Goal: Communication & Community: Answer question/provide support

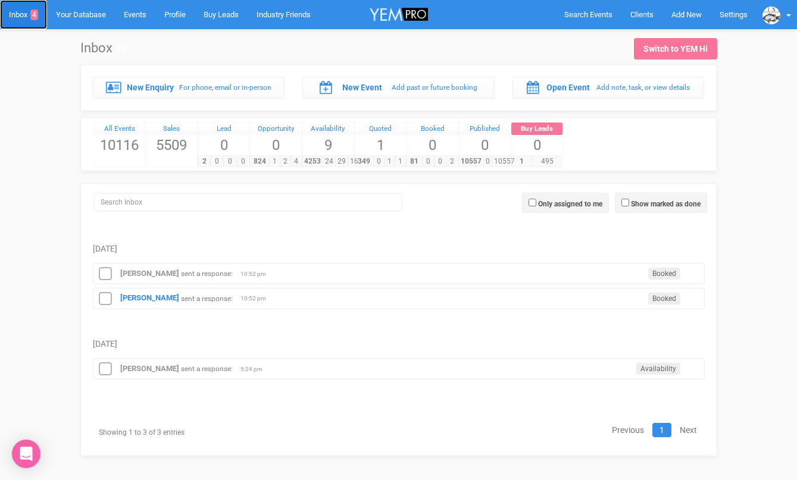
click at [28, 17] on link "Inbox 4" at bounding box center [23, 14] width 47 height 29
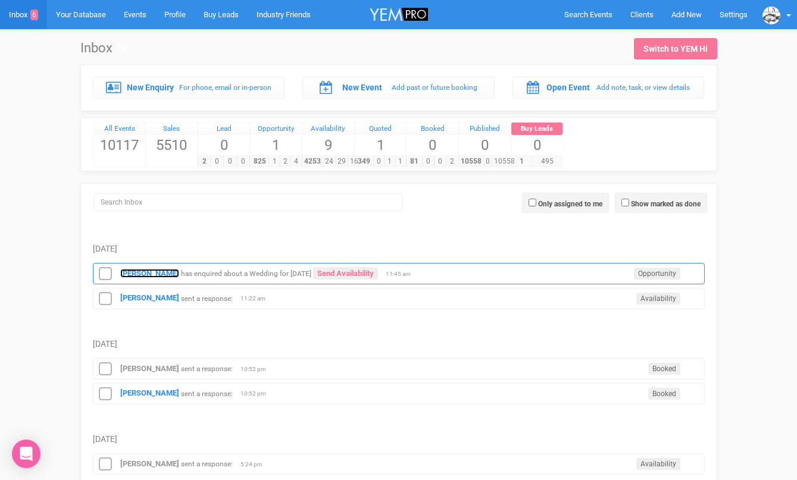
click at [137, 270] on strong "[PERSON_NAME]" at bounding box center [149, 273] width 59 height 9
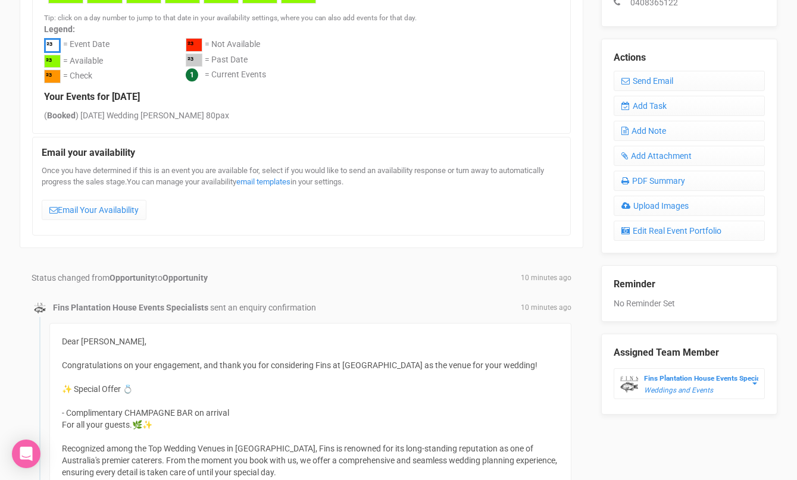
scroll to position [418, 0]
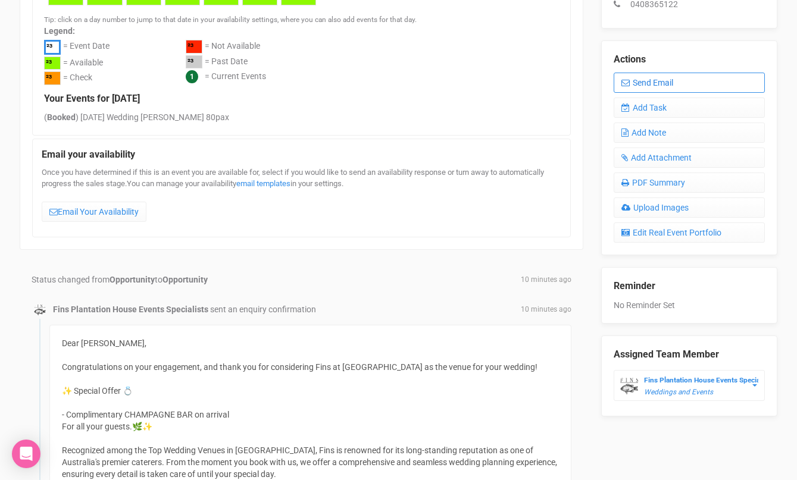
click at [635, 73] on link "Send Email" at bounding box center [689, 83] width 151 height 20
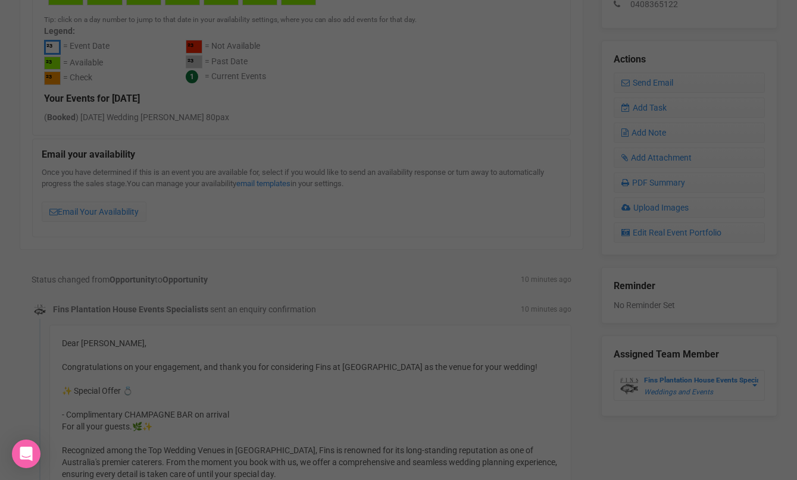
click at [364, 202] on div at bounding box center [398, 143] width 357 height 238
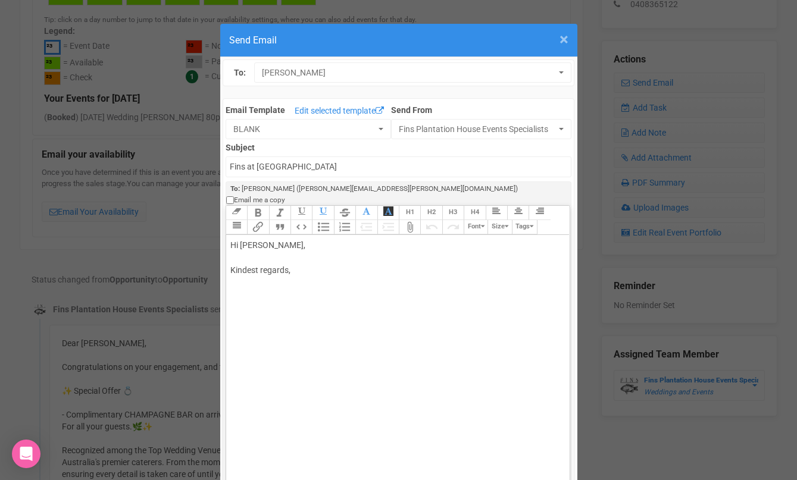
click at [563, 43] on span "×" at bounding box center [564, 40] width 9 height 20
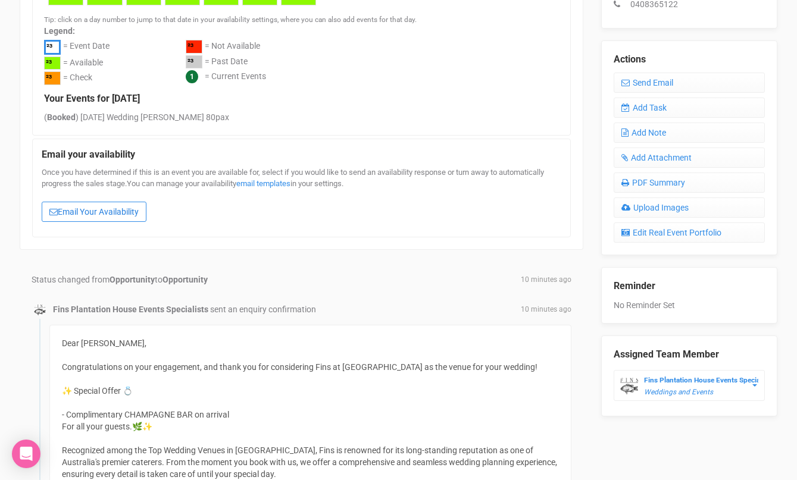
click at [118, 211] on link "Email Your Availability" at bounding box center [94, 212] width 105 height 20
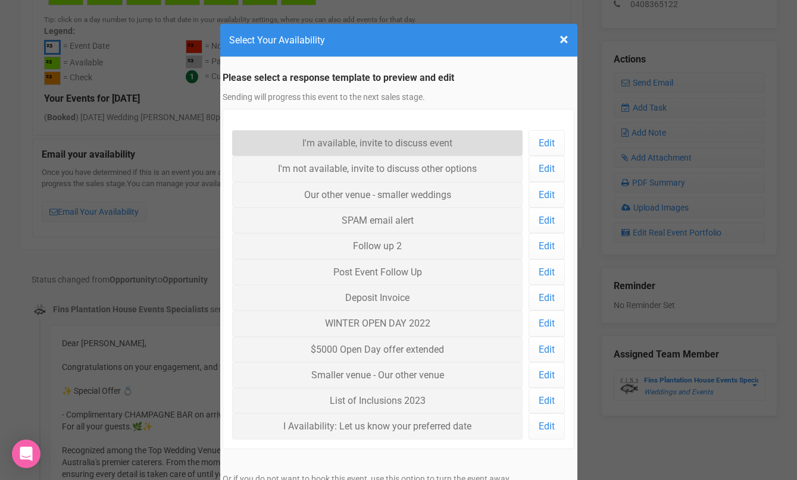
click at [292, 148] on link "I'm available, invite to discuss event" at bounding box center [377, 143] width 291 height 26
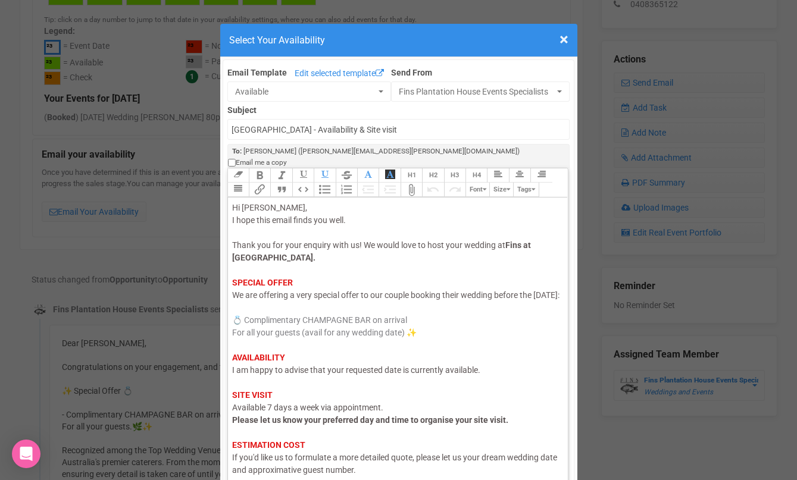
drag, startPoint x: 296, startPoint y: 297, endPoint x: 233, endPoint y: 286, distance: 64.6
click at [233, 286] on div "Hi [PERSON_NAME], I hope this email finds you well. Thank you for your enquiry …" at bounding box center [396, 371] width 328 height 338
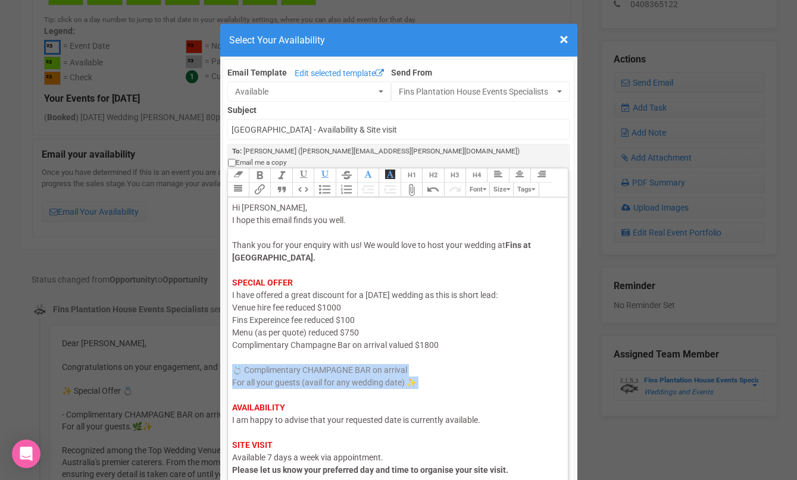
drag, startPoint x: 239, startPoint y: 389, endPoint x: 230, endPoint y: 355, distance: 35.7
click at [230, 355] on trix-editor "Hi [PERSON_NAME], I hope this email finds you well. Thank you for your enquiry …" at bounding box center [398, 342] width 341 height 288
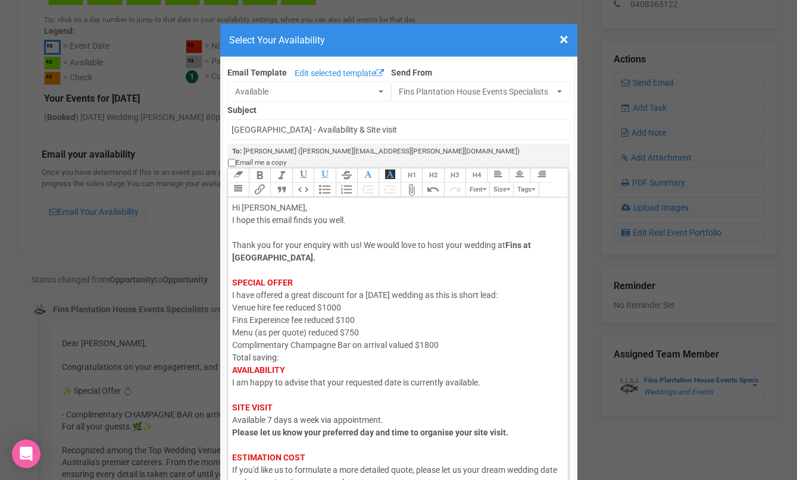
click at [368, 321] on div "Hi [PERSON_NAME], I hope this email finds you well. Thank you for your enquiry …" at bounding box center [396, 377] width 328 height 350
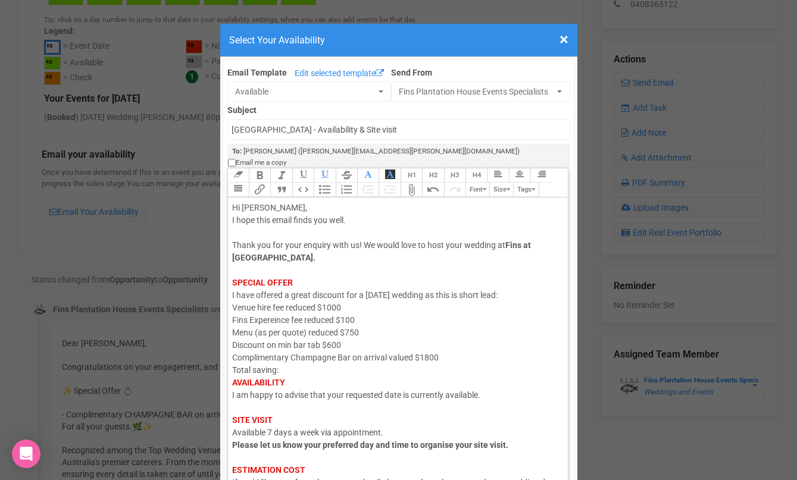
click at [498, 291] on span "I have offered a great discount for a [DATE] wedding as this is short lead: Ven…" at bounding box center [364, 327] width 265 height 72
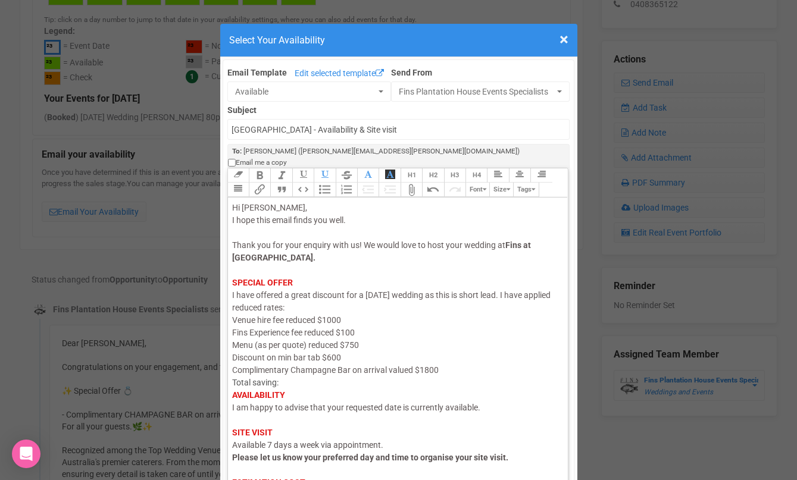
click at [311, 374] on div "Hi [PERSON_NAME], I hope this email finds you well. Thank you for your enquiry …" at bounding box center [396, 389] width 328 height 375
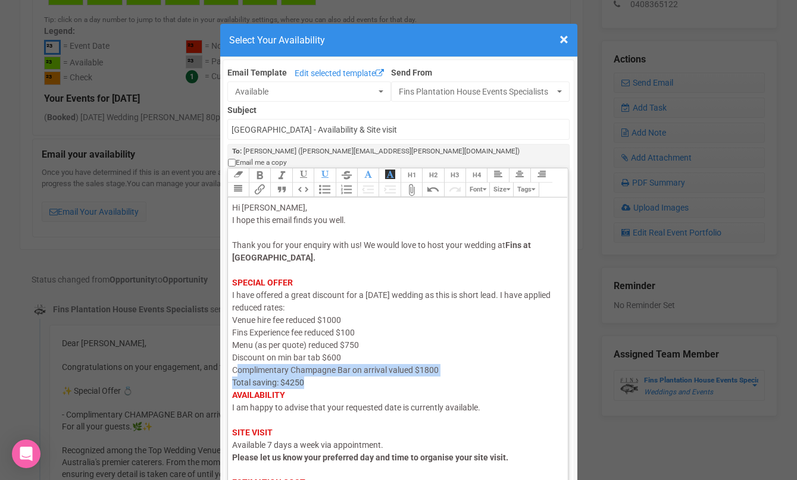
drag, startPoint x: 308, startPoint y: 371, endPoint x: 235, endPoint y: 366, distance: 73.4
click at [235, 366] on div "Hi [PERSON_NAME], I hope this email finds you well. Thank you for your enquiry …" at bounding box center [396, 389] width 328 height 375
drag, startPoint x: 233, startPoint y: 371, endPoint x: 310, endPoint y: 371, distance: 76.8
click at [310, 371] on div "Hi [PERSON_NAME], I hope this email finds you well. Thank you for your enquiry …" at bounding box center [396, 389] width 328 height 375
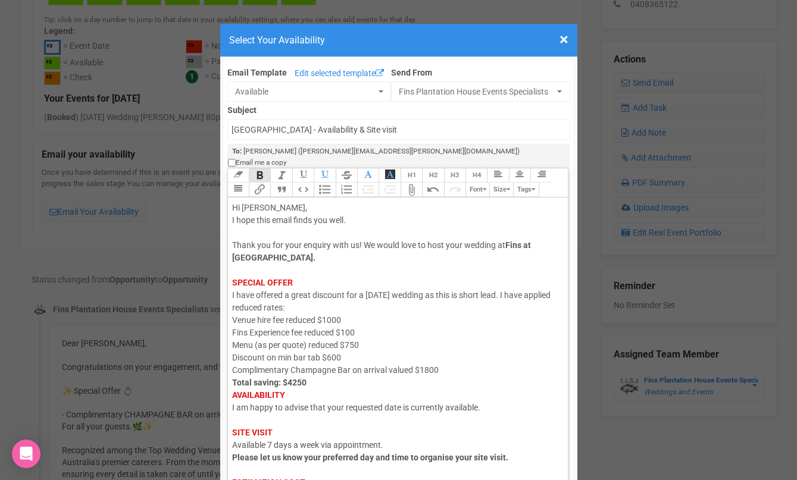
click at [333, 371] on div "Hi [PERSON_NAME], I hope this email finds you well. Thank you for your enquiry …" at bounding box center [396, 389] width 328 height 375
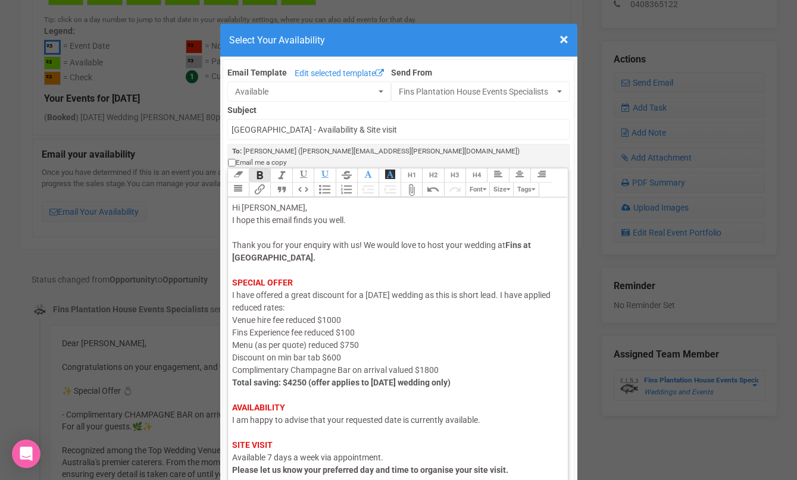
click at [314, 416] on span "I am happy to advise that your requested date is currently available." at bounding box center [356, 421] width 248 height 10
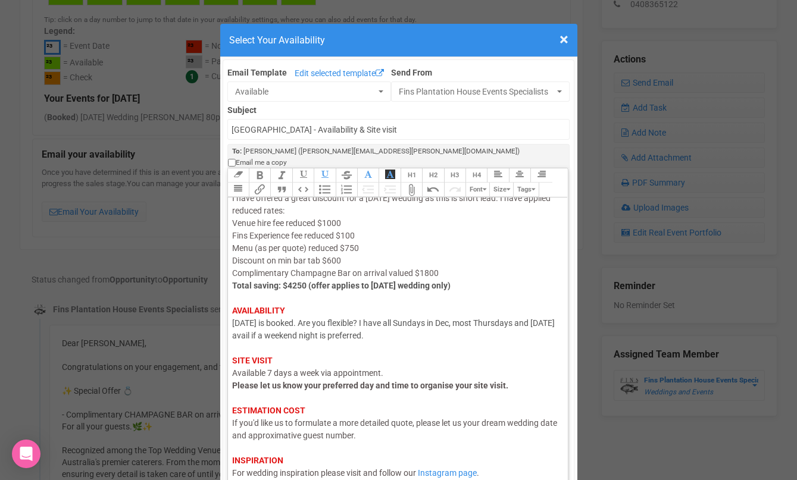
scroll to position [120, 0]
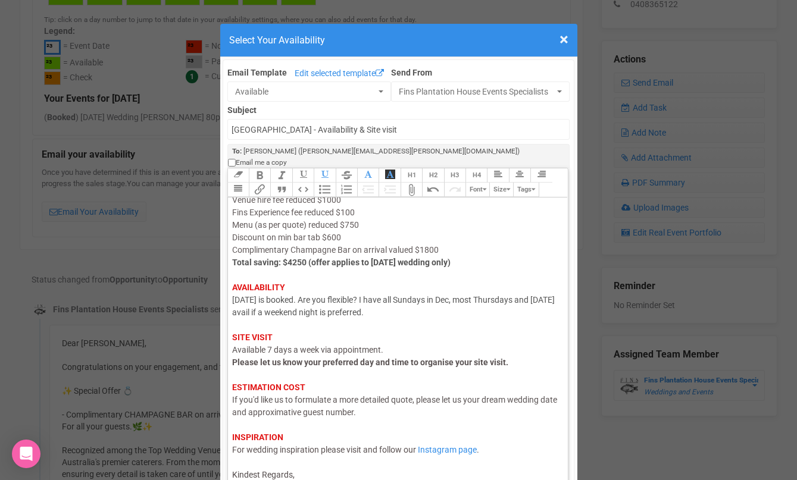
click at [302, 471] on trix-editor "Hi [PERSON_NAME], I hope this email finds you well. Thank you for your enquiry …" at bounding box center [398, 342] width 341 height 288
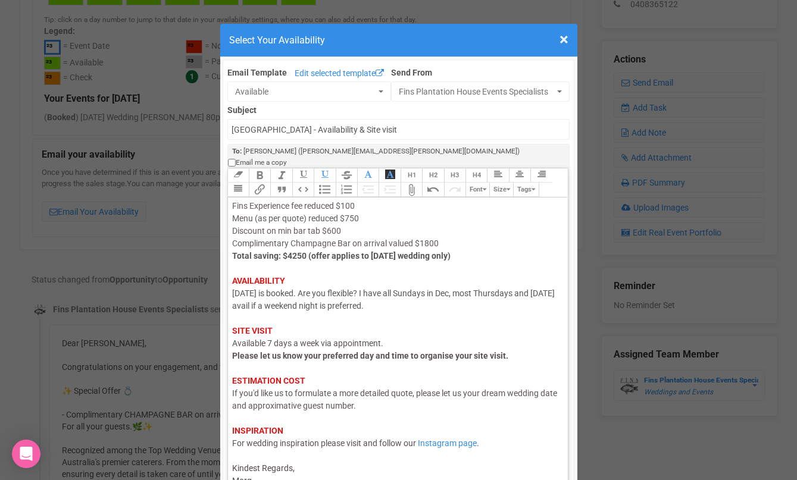
type trix-editor "<div><span style="color: rgb(95, 88, 88);">Hi [PERSON_NAME],</span><br><span st…"
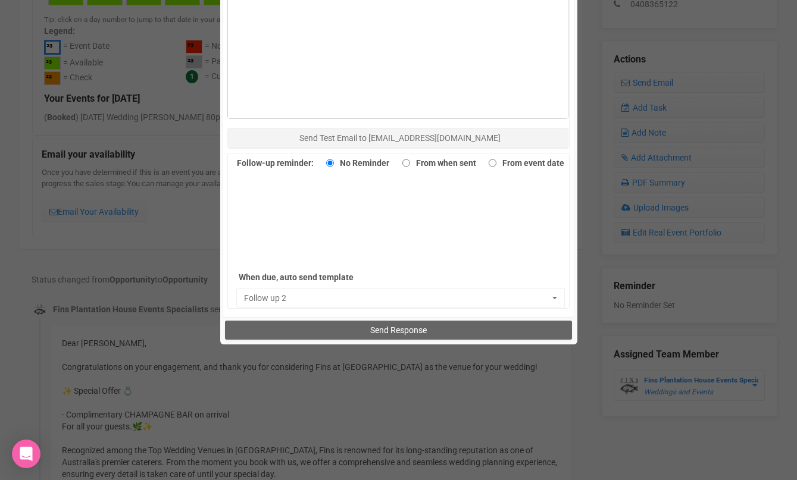
scroll to position [770, 0]
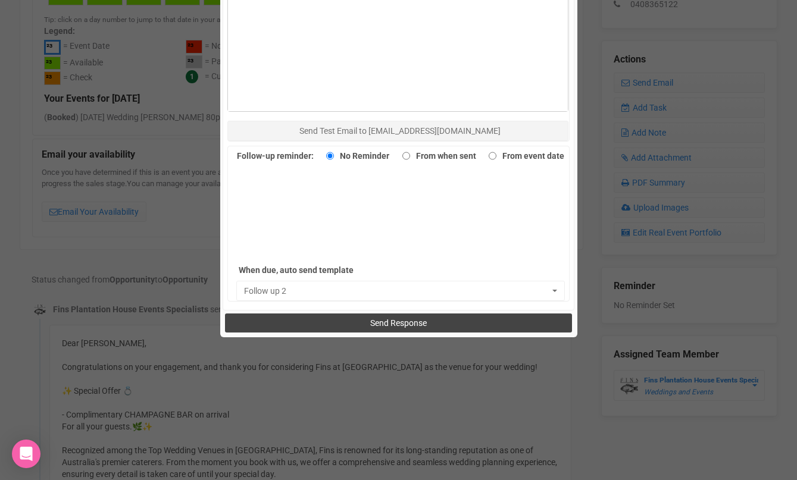
click at [356, 320] on button "Send Response" at bounding box center [398, 323] width 347 height 19
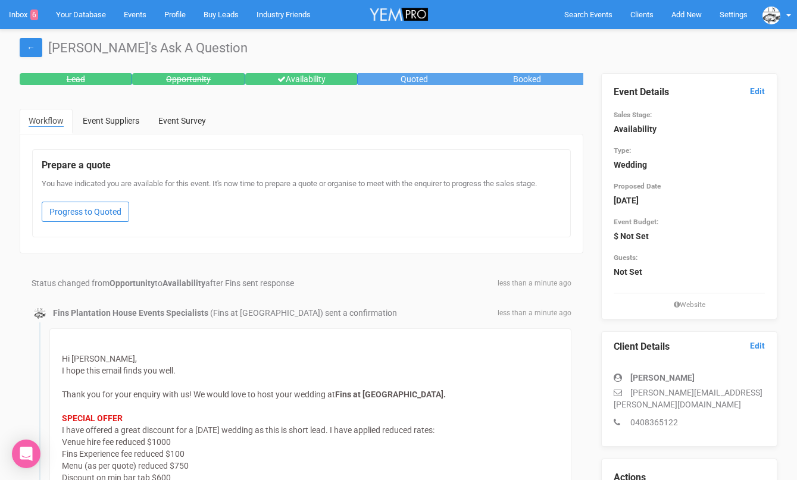
click at [118, 210] on link "Progress to Quoted" at bounding box center [86, 212] width 88 height 20
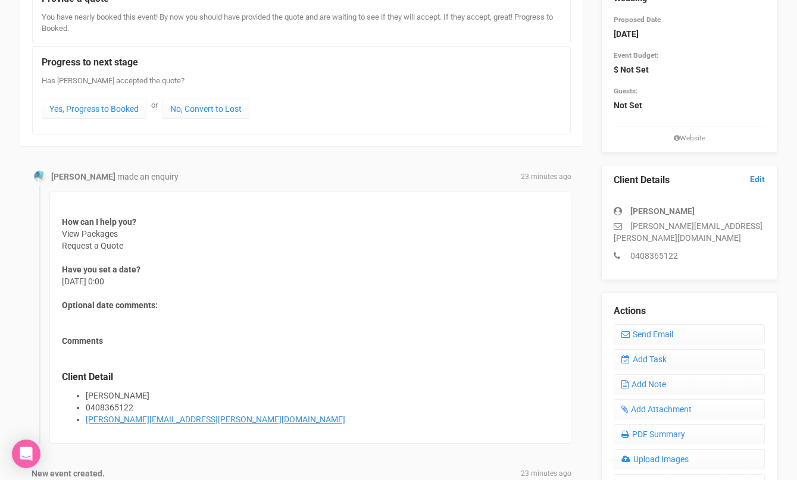
scroll to position [234, 0]
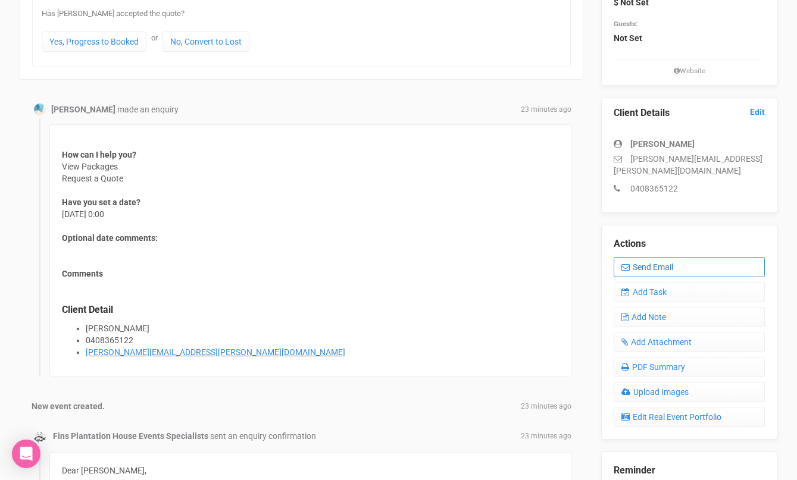
click at [624, 263] on icon at bounding box center [625, 267] width 8 height 8
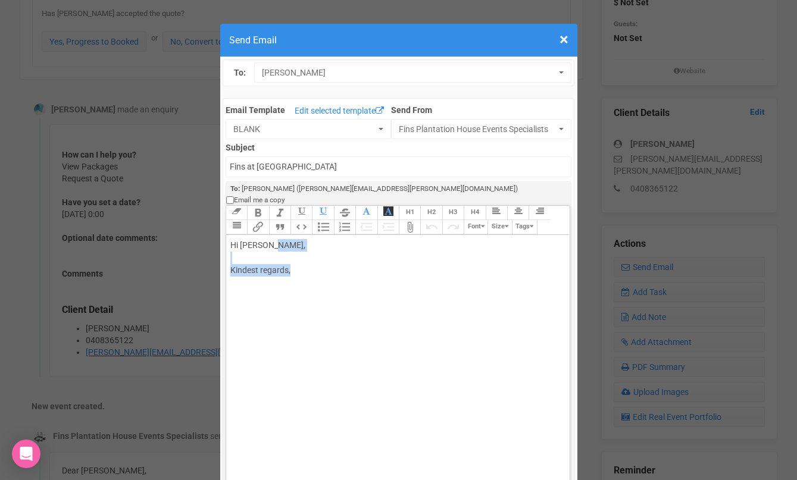
drag, startPoint x: 306, startPoint y: 263, endPoint x: 268, endPoint y: 237, distance: 45.9
click at [268, 239] on div "Hi Mollie Garske, Kindest regards," at bounding box center [395, 270] width 331 height 63
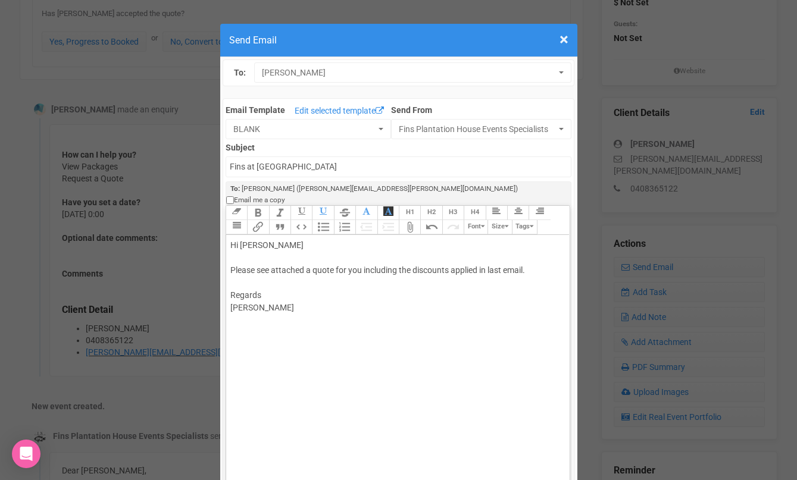
click at [305, 271] on div "Hi Mollie Please see attached a quote for you including the discounts applied i…" at bounding box center [395, 295] width 331 height 113
click at [230, 295] on div "Hi Mollie Please see attached a quote for you including the discounts applied i…" at bounding box center [395, 301] width 331 height 125
type trix-editor "<div>Hi Mollie&nbsp;<br><br>Please see attached a quote for you including the d…"
click at [232, 329] on div "Hi Mollie Please see attached a quote for you including the discounts applied i…" at bounding box center [395, 308] width 331 height 138
click at [391, 213] on trix-toolbar "Link Unlink Bold Italic Strikethrough H1 H2 H3 H4 Link Quote Code Bullets Numbe…" at bounding box center [397, 220] width 343 height 29
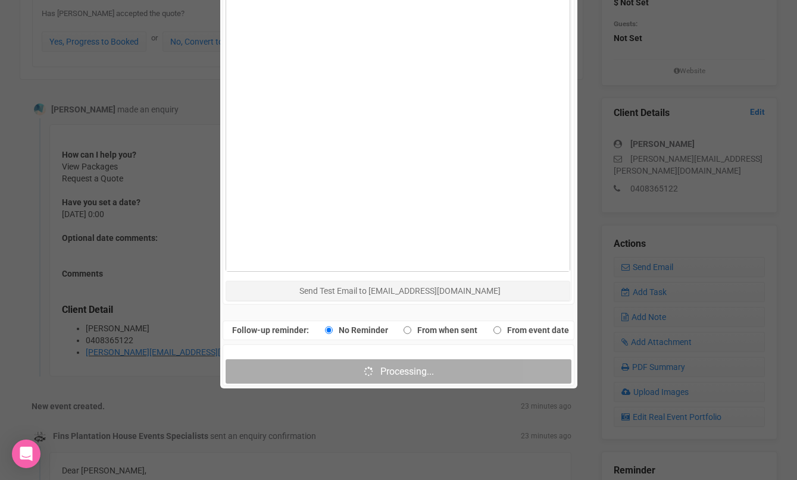
scroll to position [664, 0]
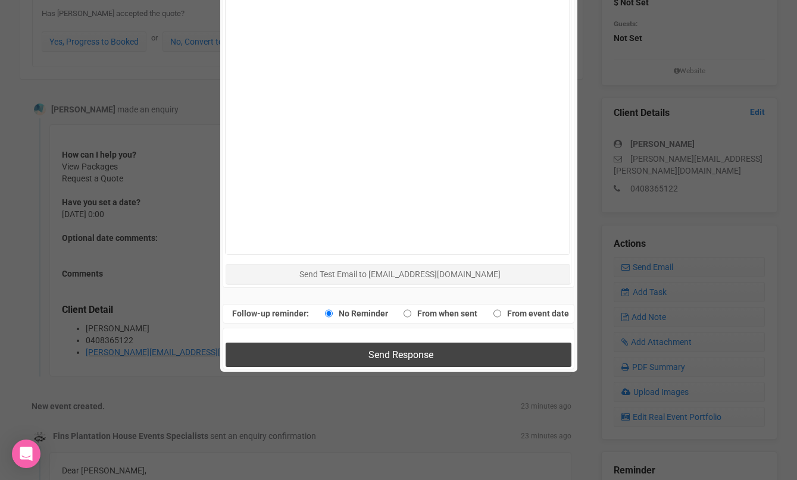
click at [317, 343] on button "Send Response" at bounding box center [399, 355] width 346 height 24
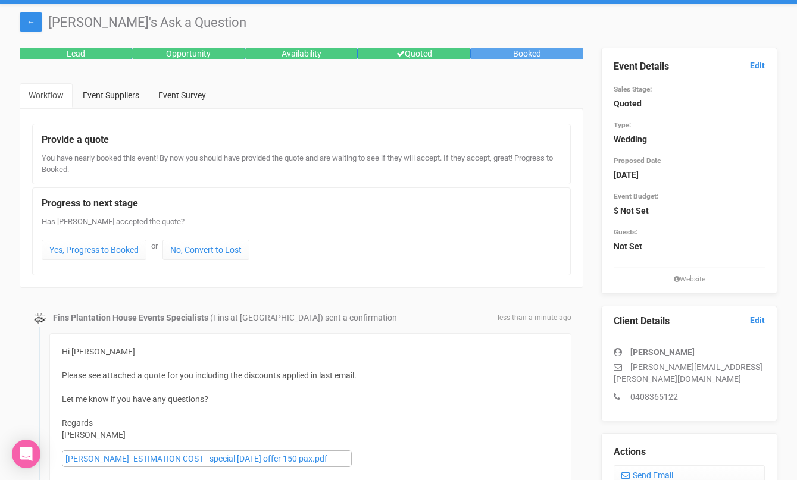
scroll to position [0, 0]
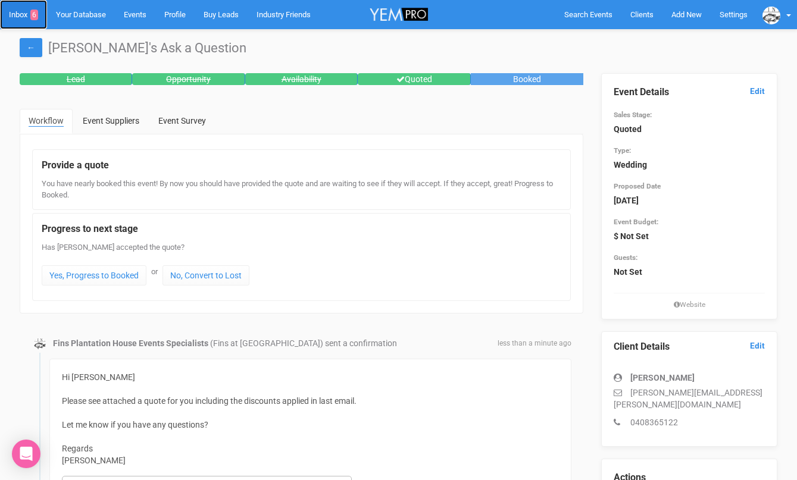
click at [21, 13] on link "Inbox 6" at bounding box center [23, 14] width 47 height 29
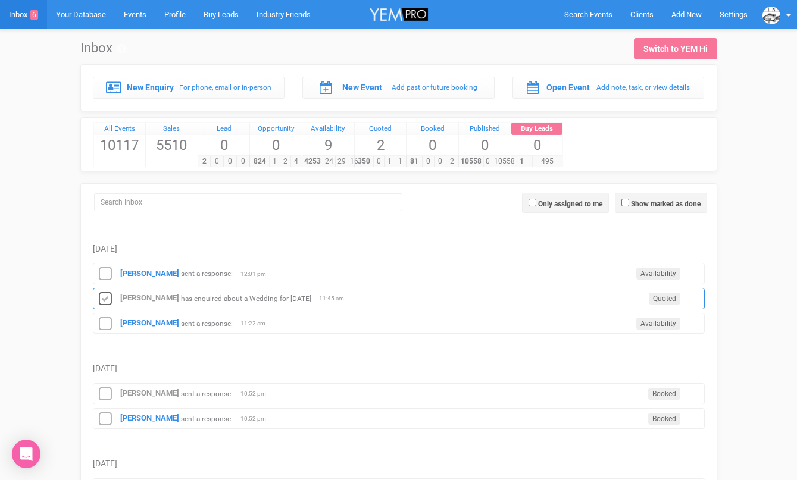
click at [105, 298] on icon at bounding box center [105, 299] width 18 height 15
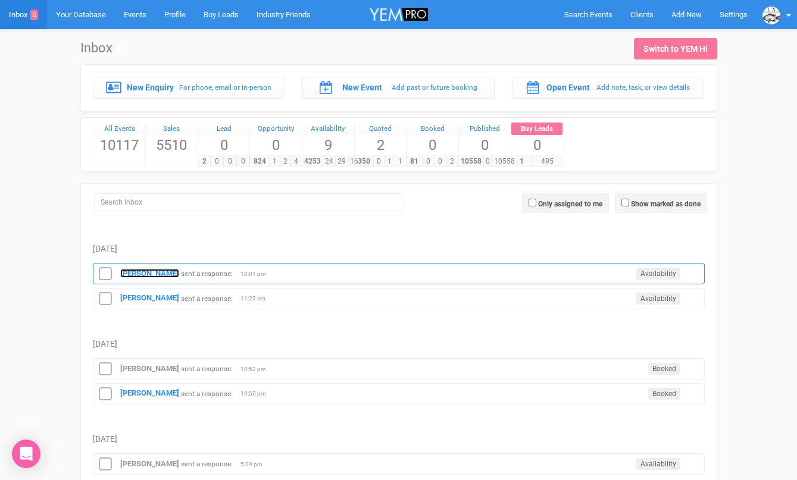
click at [141, 277] on strong "Iina Isoniemi" at bounding box center [149, 273] width 59 height 9
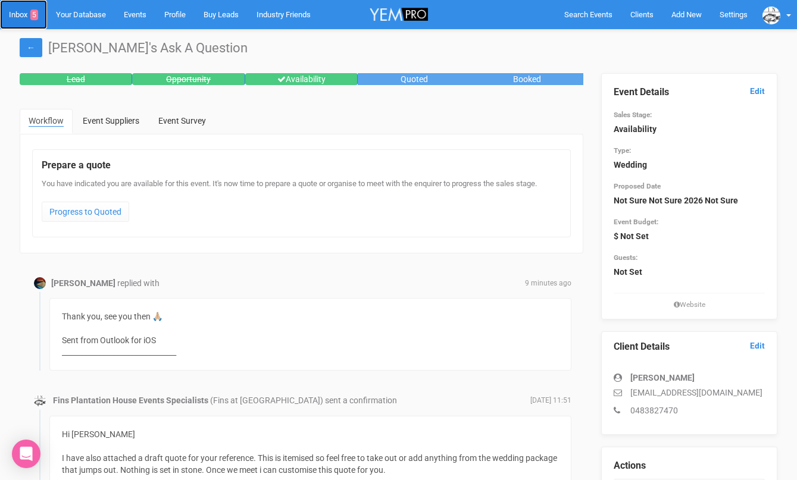
click at [17, 18] on link "Inbox 5" at bounding box center [23, 14] width 47 height 29
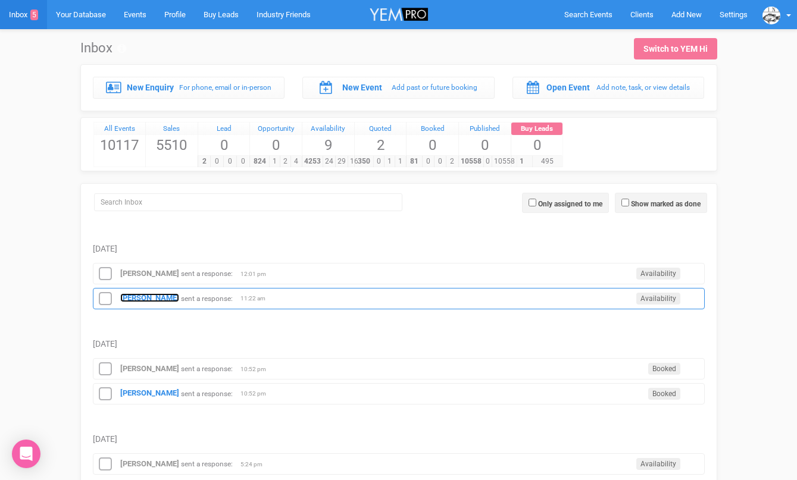
click at [131, 300] on strong "[PERSON_NAME]" at bounding box center [149, 297] width 59 height 9
